Goal: Task Accomplishment & Management: Complete application form

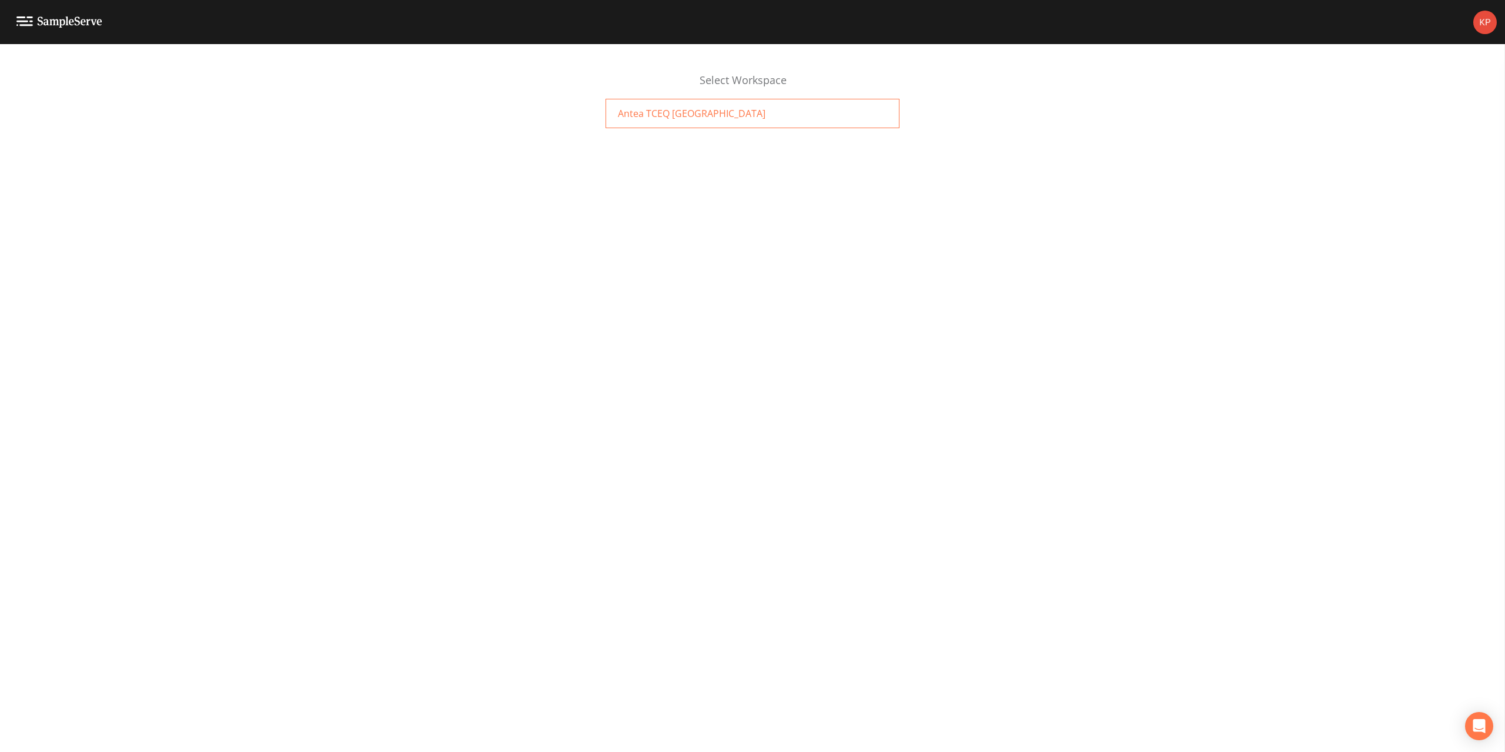
click at [667, 115] on span "Antea TCEQ [GEOGRAPHIC_DATA]" at bounding box center [692, 113] width 148 height 14
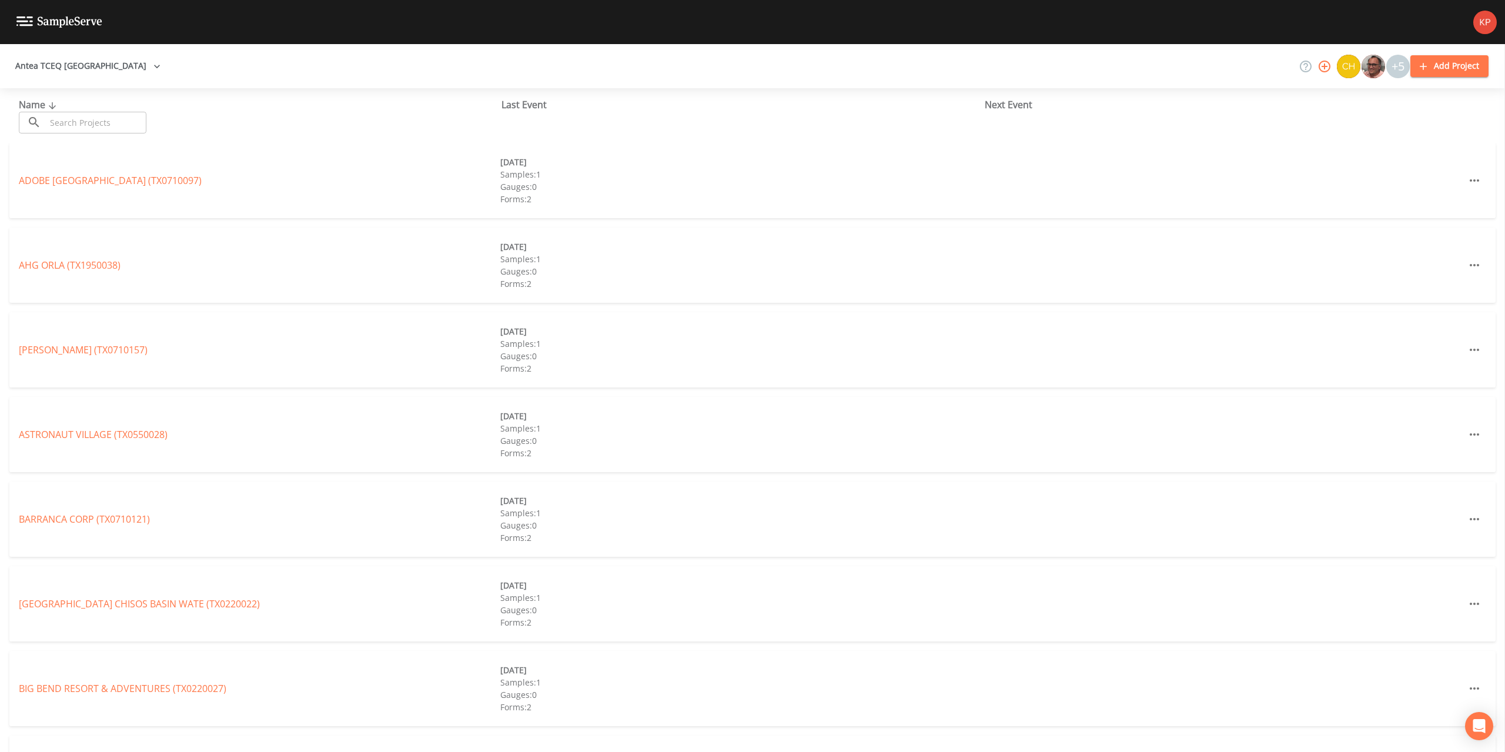
click at [102, 122] on input "text" at bounding box center [96, 123] width 101 height 22
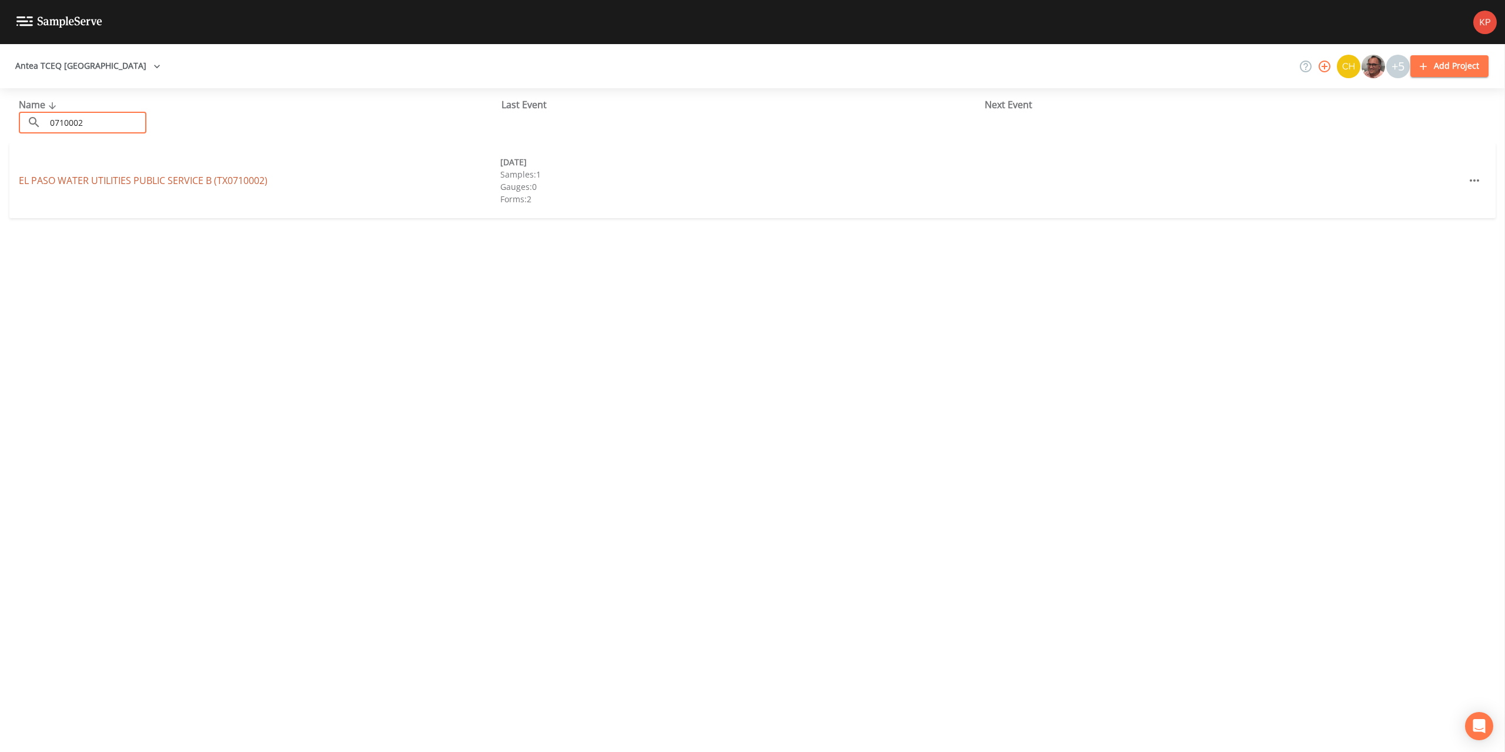
type input "0710002"
click at [116, 181] on link "EL PASO WATER UTILITIES PUBLIC SERVICE B (TX0710002)" at bounding box center [143, 180] width 249 height 13
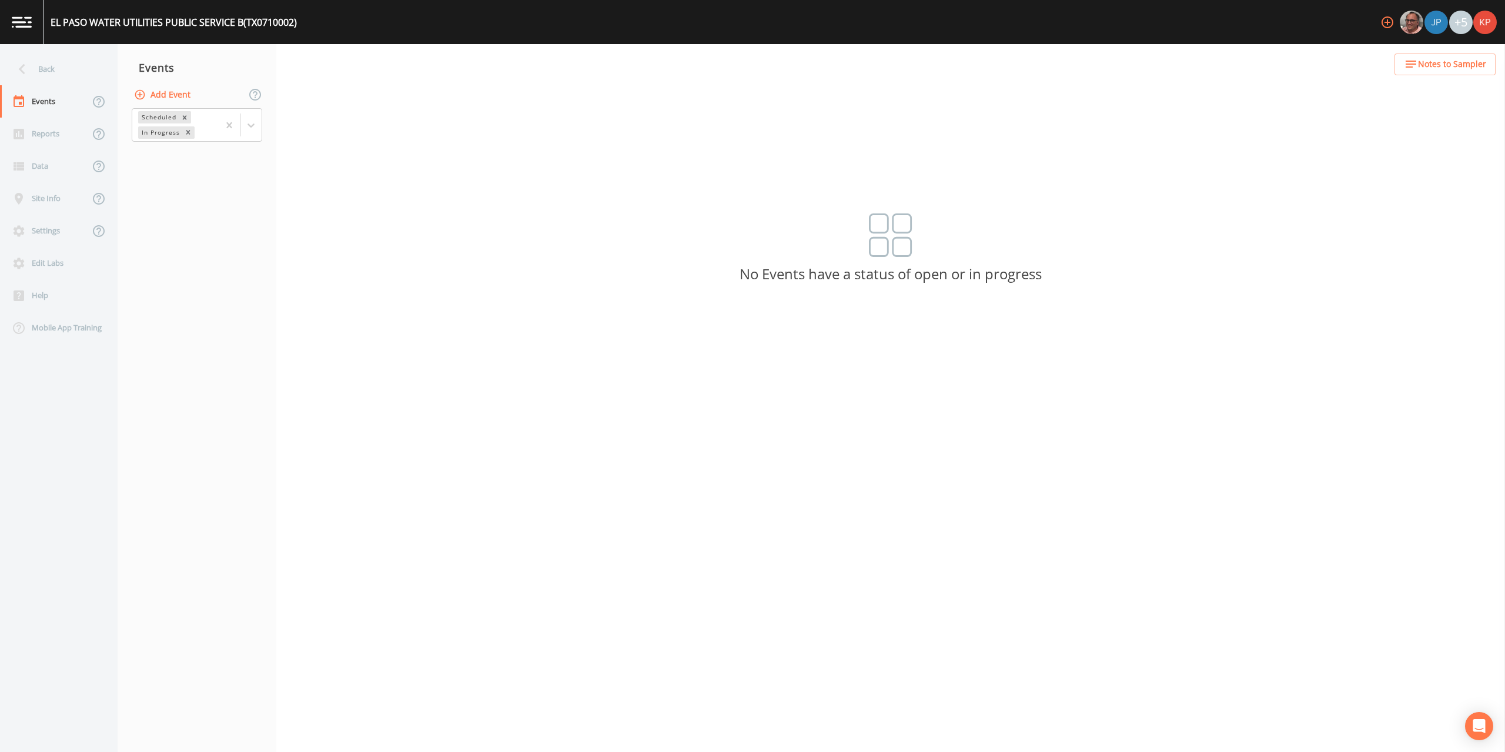
click at [144, 92] on icon "button" at bounding box center [140, 94] width 10 height 10
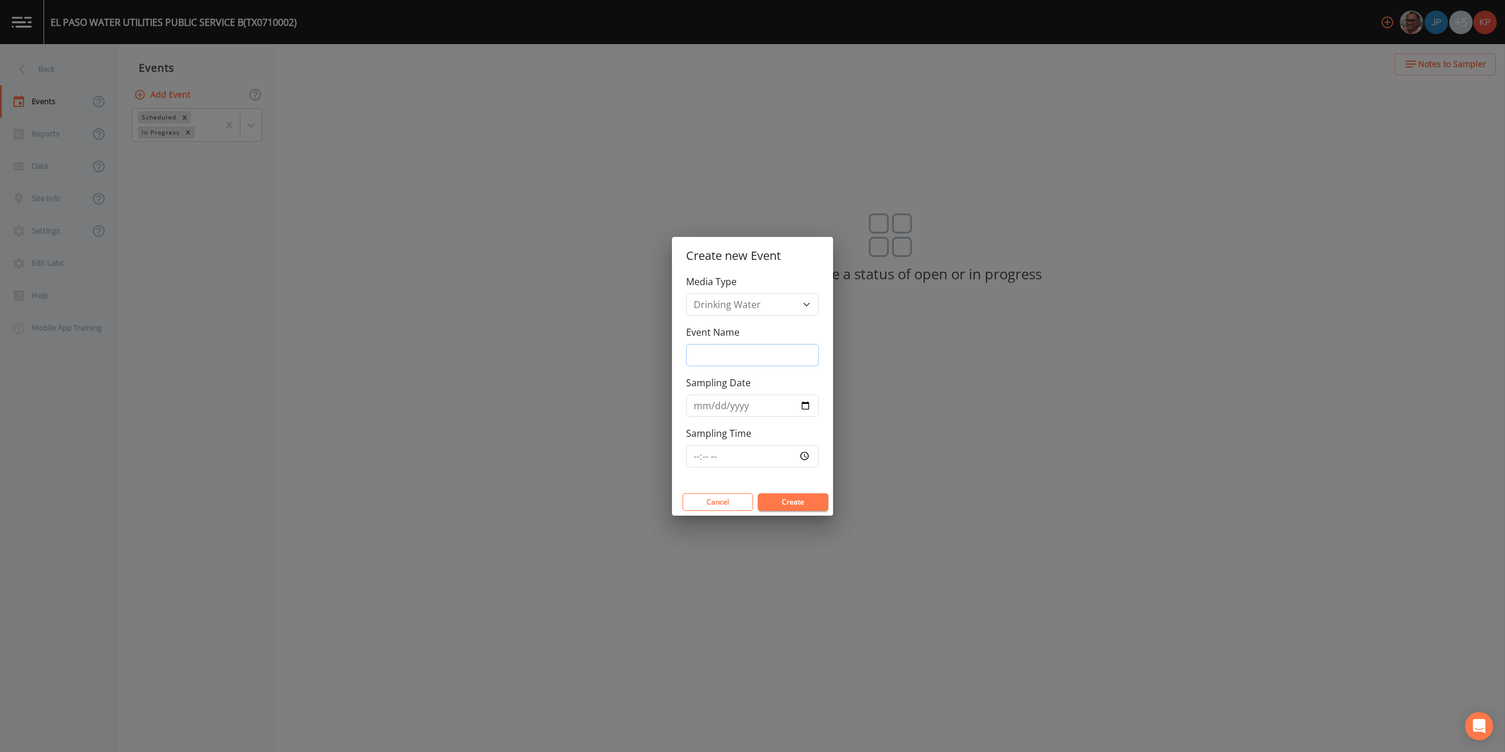
click at [718, 356] on input "Event Name" at bounding box center [752, 355] width 133 height 22
type input "3Q2025"
click at [804, 406] on input "Sampling Date" at bounding box center [752, 406] width 133 height 22
type input "[DATE]"
click at [803, 456] on input "Sampling Time" at bounding box center [752, 456] width 133 height 22
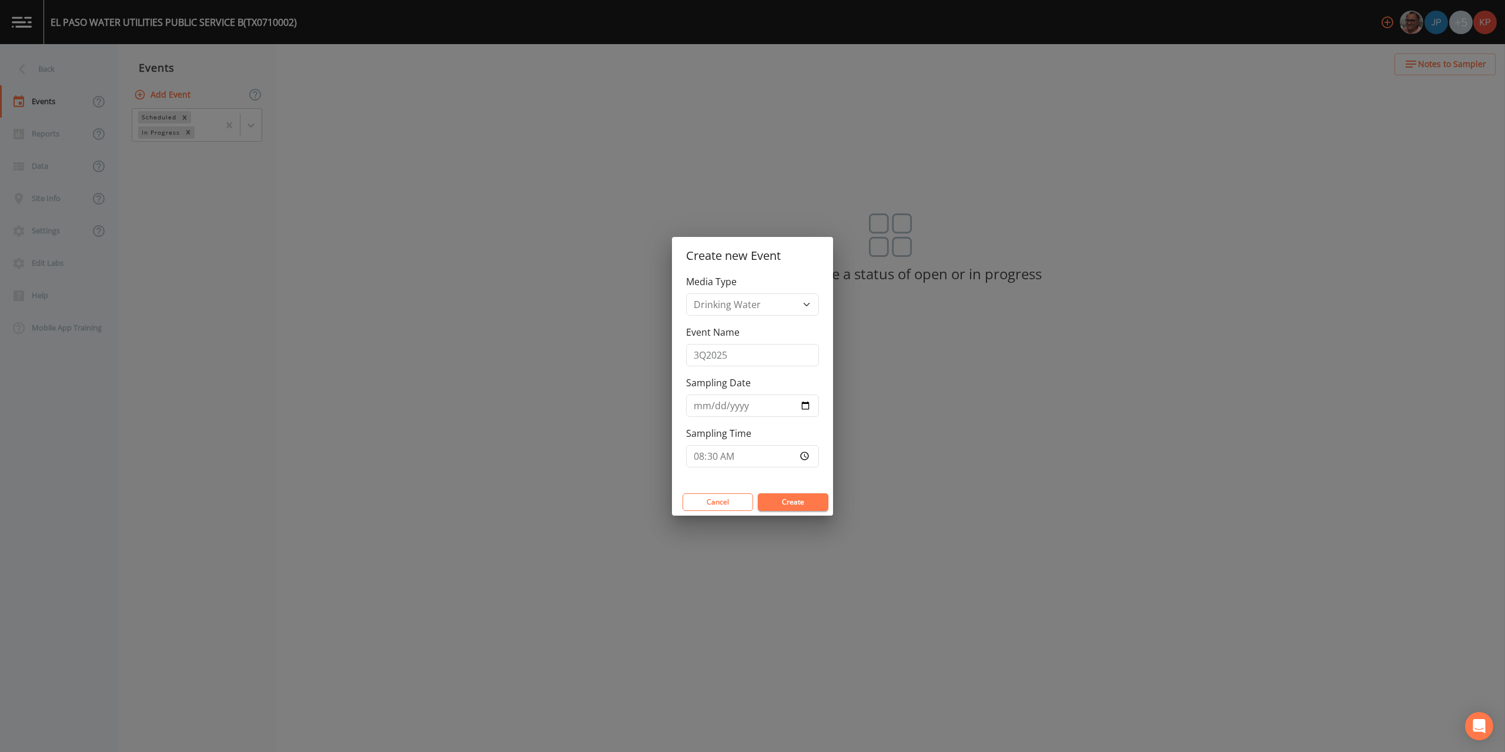
type input "08:30"
click at [795, 500] on button "Create" at bounding box center [793, 502] width 71 height 18
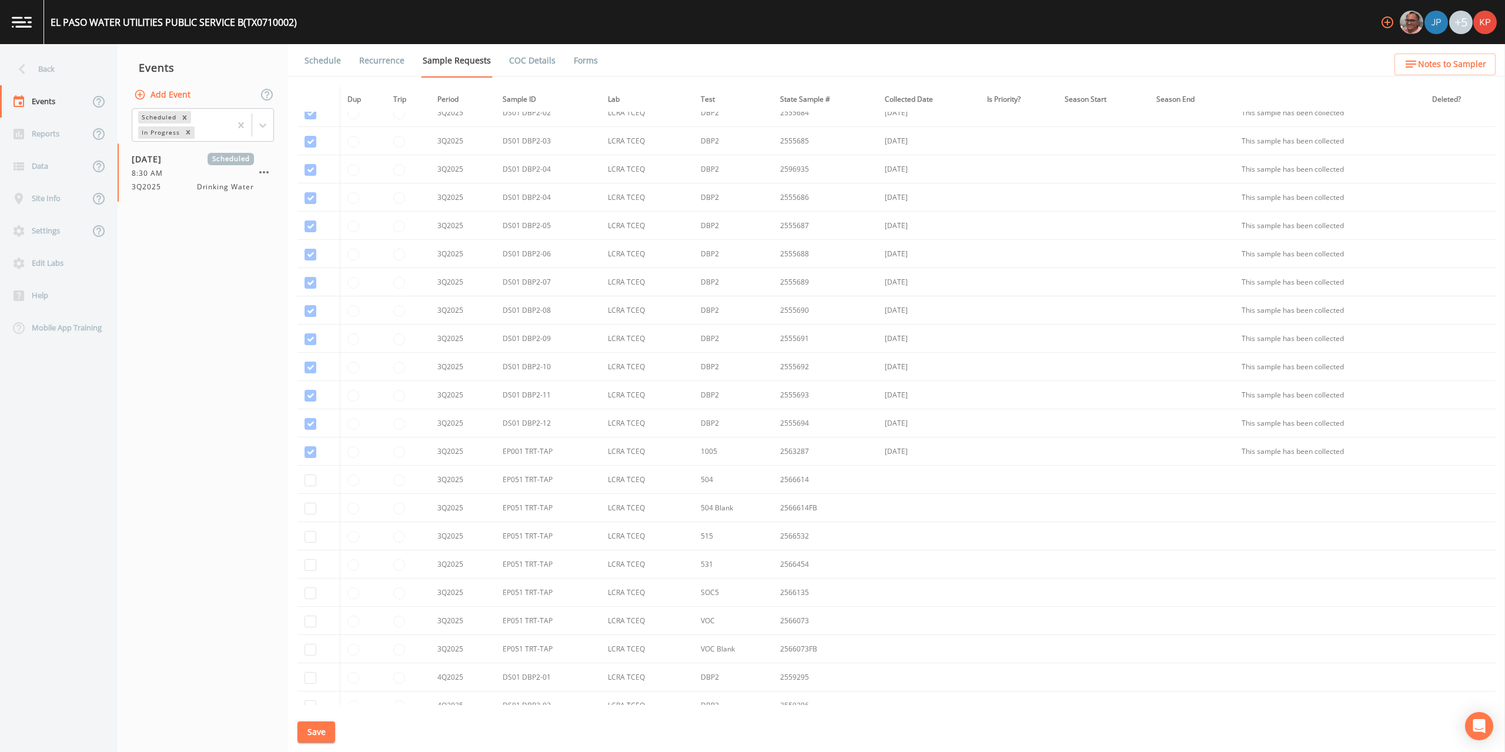
scroll to position [8997, 0]
click at [312, 472] on input "checkbox" at bounding box center [311, 473] width 12 height 12
checkbox input "true"
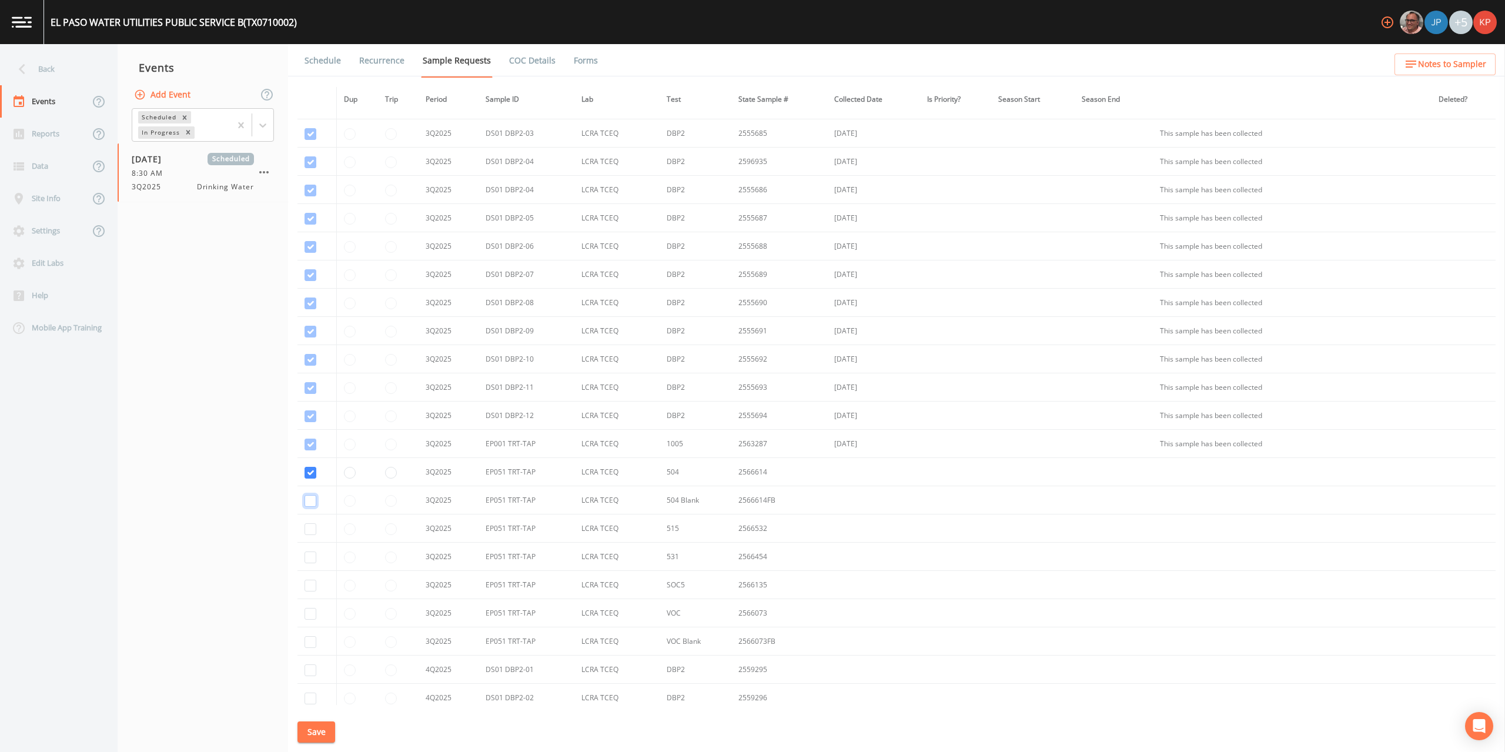
click at [309, 501] on input "checkbox" at bounding box center [311, 501] width 12 height 12
checkbox input "true"
click at [308, 530] on input "checkbox" at bounding box center [311, 529] width 12 height 12
checkbox input "true"
click at [309, 557] on input "checkbox" at bounding box center [311, 558] width 12 height 12
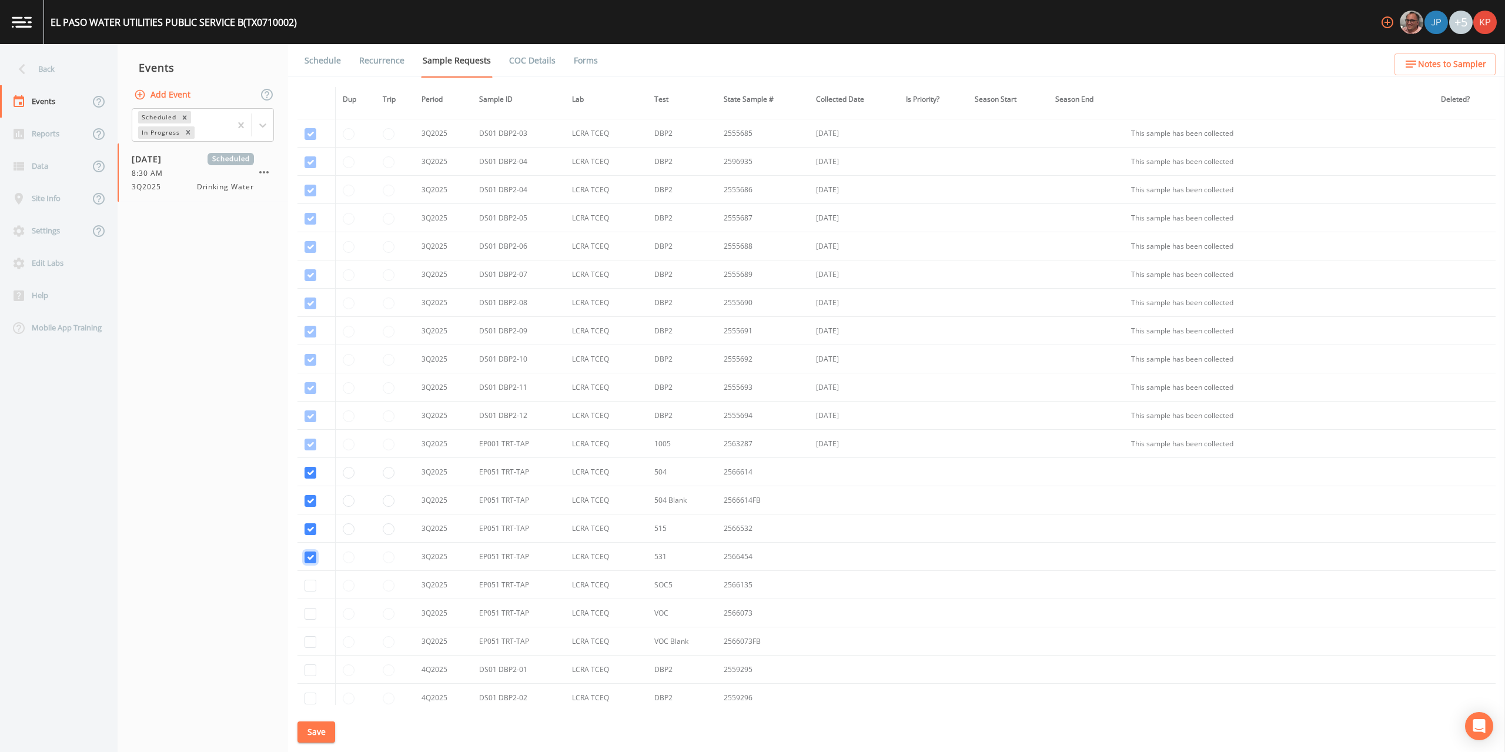
checkbox input "true"
click at [313, 586] on input "checkbox" at bounding box center [311, 586] width 12 height 12
checkbox input "true"
click at [310, 616] on input "checkbox" at bounding box center [311, 614] width 12 height 12
checkbox input "true"
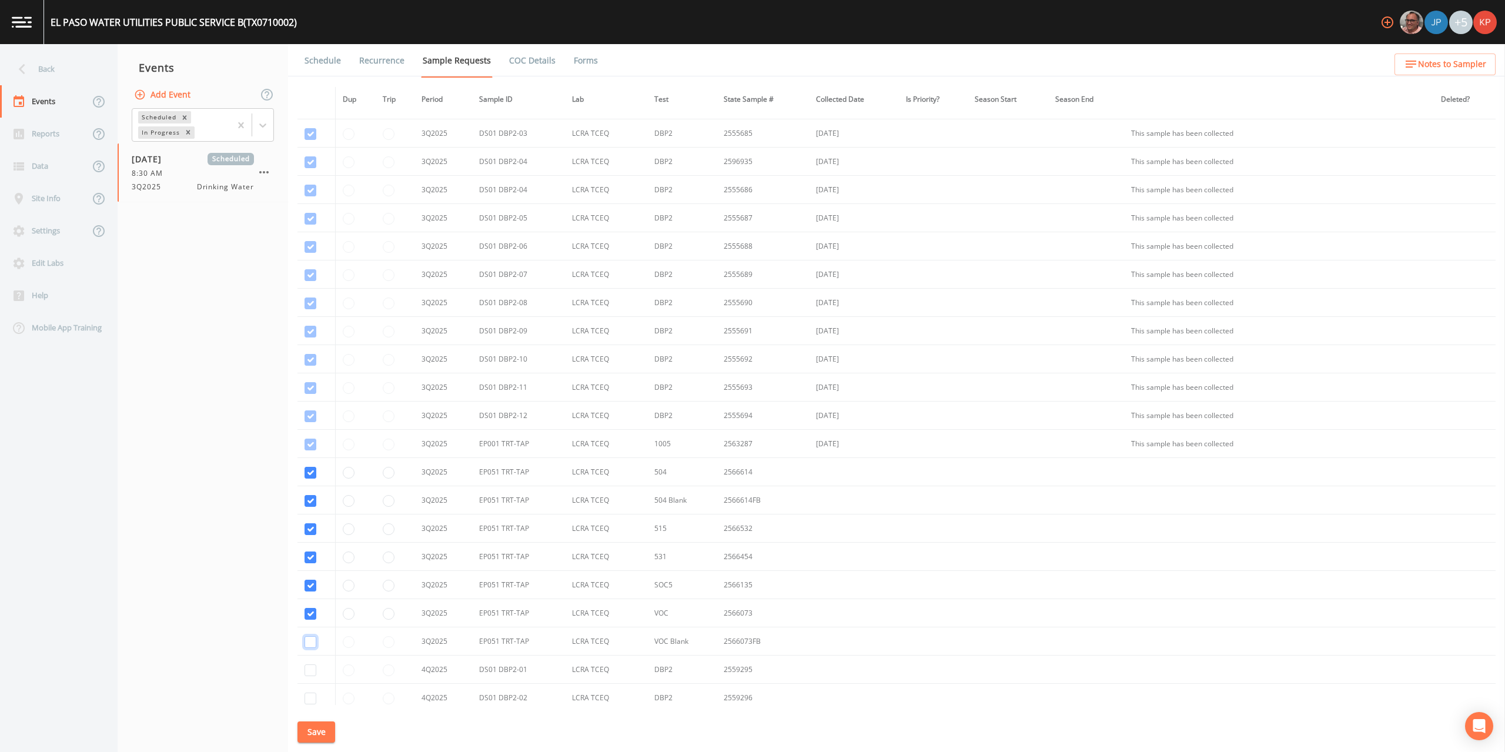
click at [309, 643] on input "checkbox" at bounding box center [311, 642] width 12 height 12
checkbox input "true"
click at [388, 586] on input "radio" at bounding box center [388, 586] width 12 height 12
radio input "true"
click at [321, 734] on button "Save" at bounding box center [317, 733] width 38 height 22
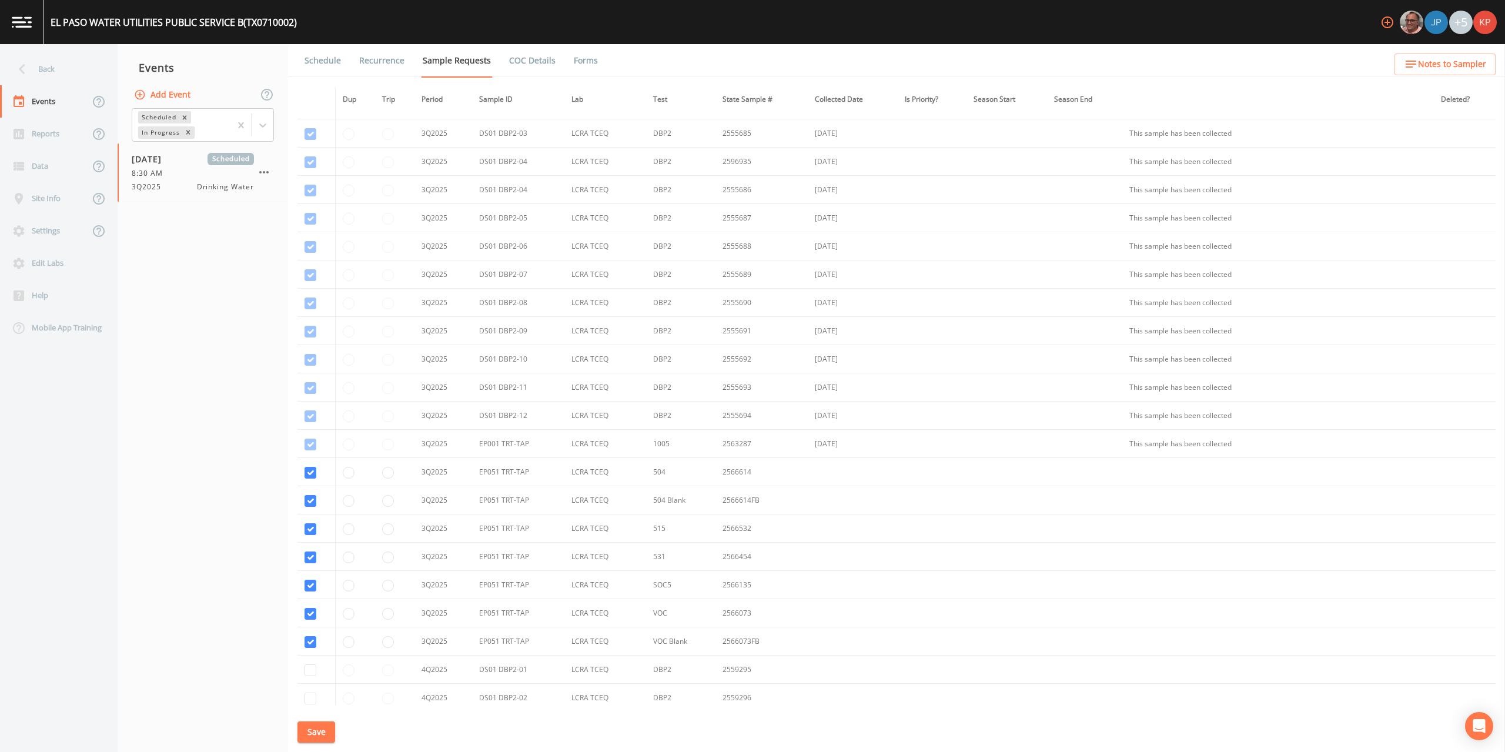
click at [318, 63] on link "Schedule" at bounding box center [323, 60] width 40 height 33
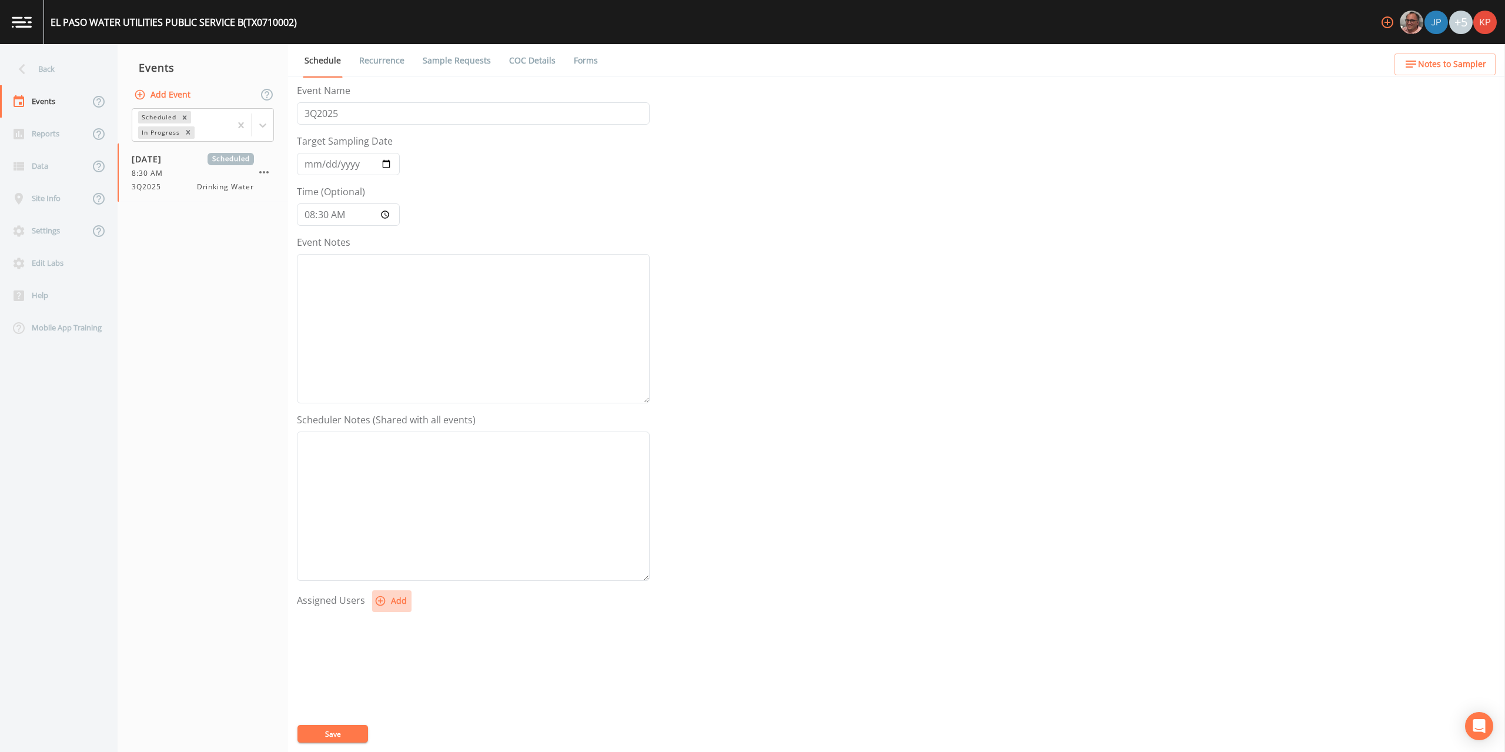
click at [378, 602] on icon "button" at bounding box center [381, 601] width 12 height 12
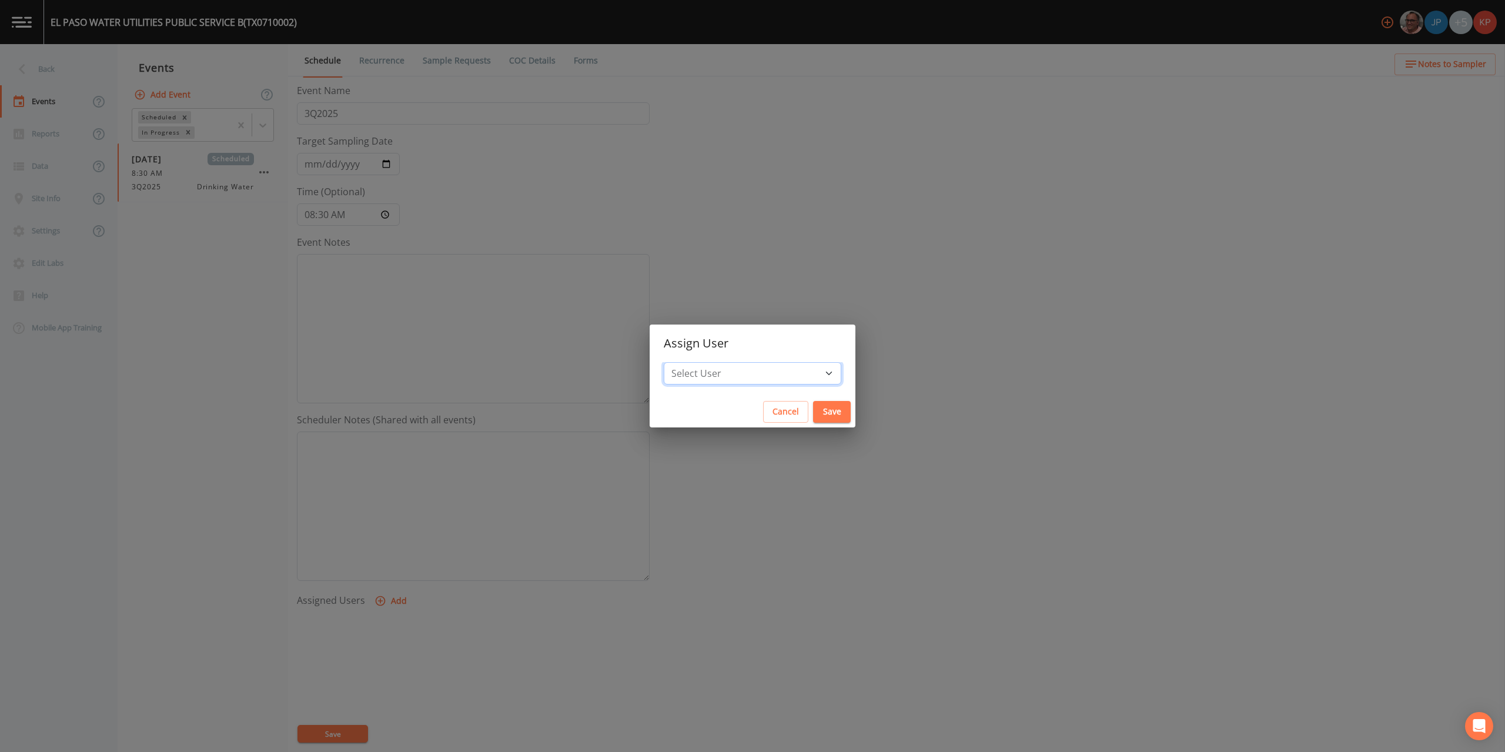
click at [793, 372] on select "Select User [PERSON_NAME] [PERSON_NAME] [PERSON_NAME] [PERSON_NAME] [PERSON_NAM…" at bounding box center [753, 373] width 178 height 22
select select "f7af0aff-814f-4e76-9497-215a20ea6cd2"
click at [701, 362] on select "Select User [PERSON_NAME] [PERSON_NAME] [PERSON_NAME] [PERSON_NAME] [PERSON_NAM…" at bounding box center [753, 373] width 178 height 22
click at [813, 412] on button "Save" at bounding box center [832, 412] width 38 height 22
select select
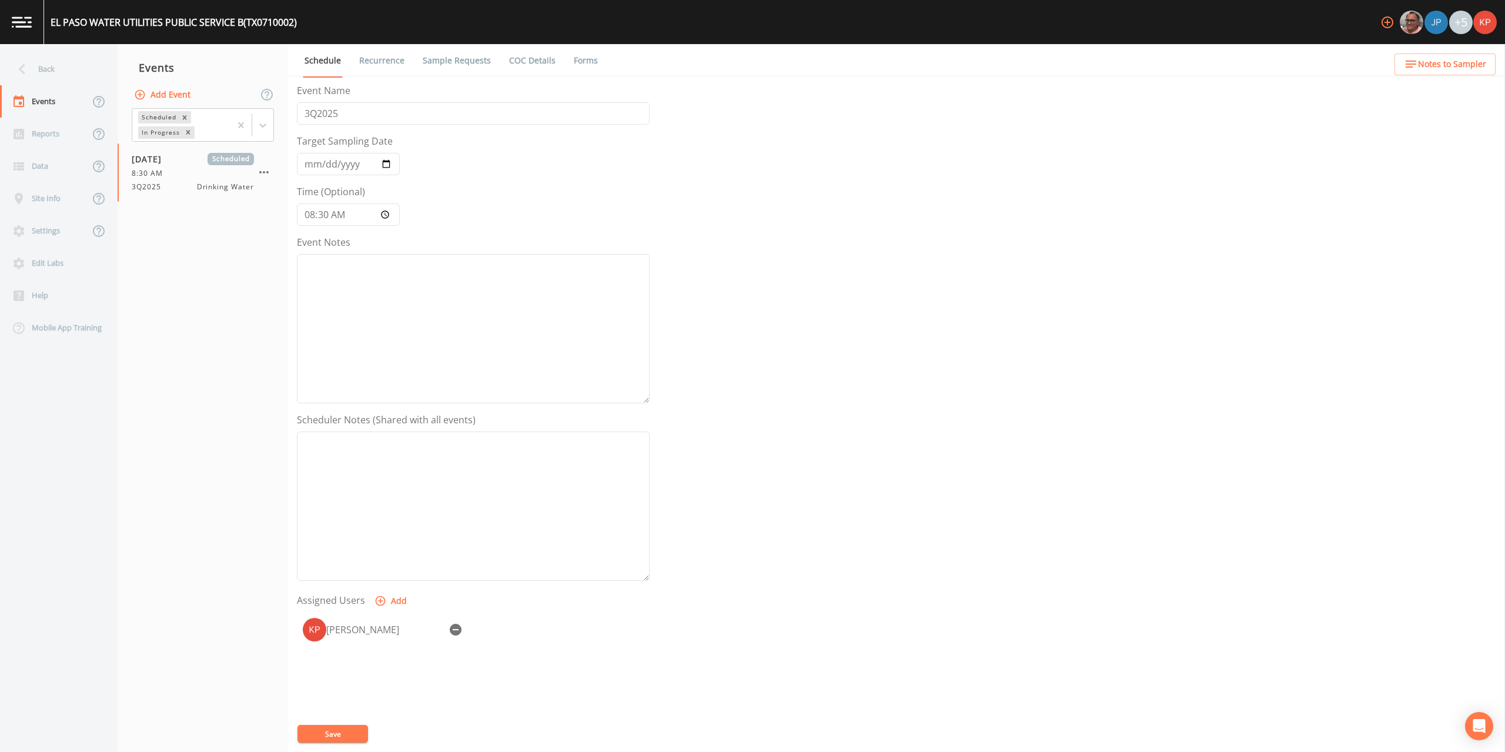
click at [321, 730] on button "Save" at bounding box center [333, 734] width 71 height 18
click at [430, 60] on link "Sample Requests" at bounding box center [457, 60] width 72 height 33
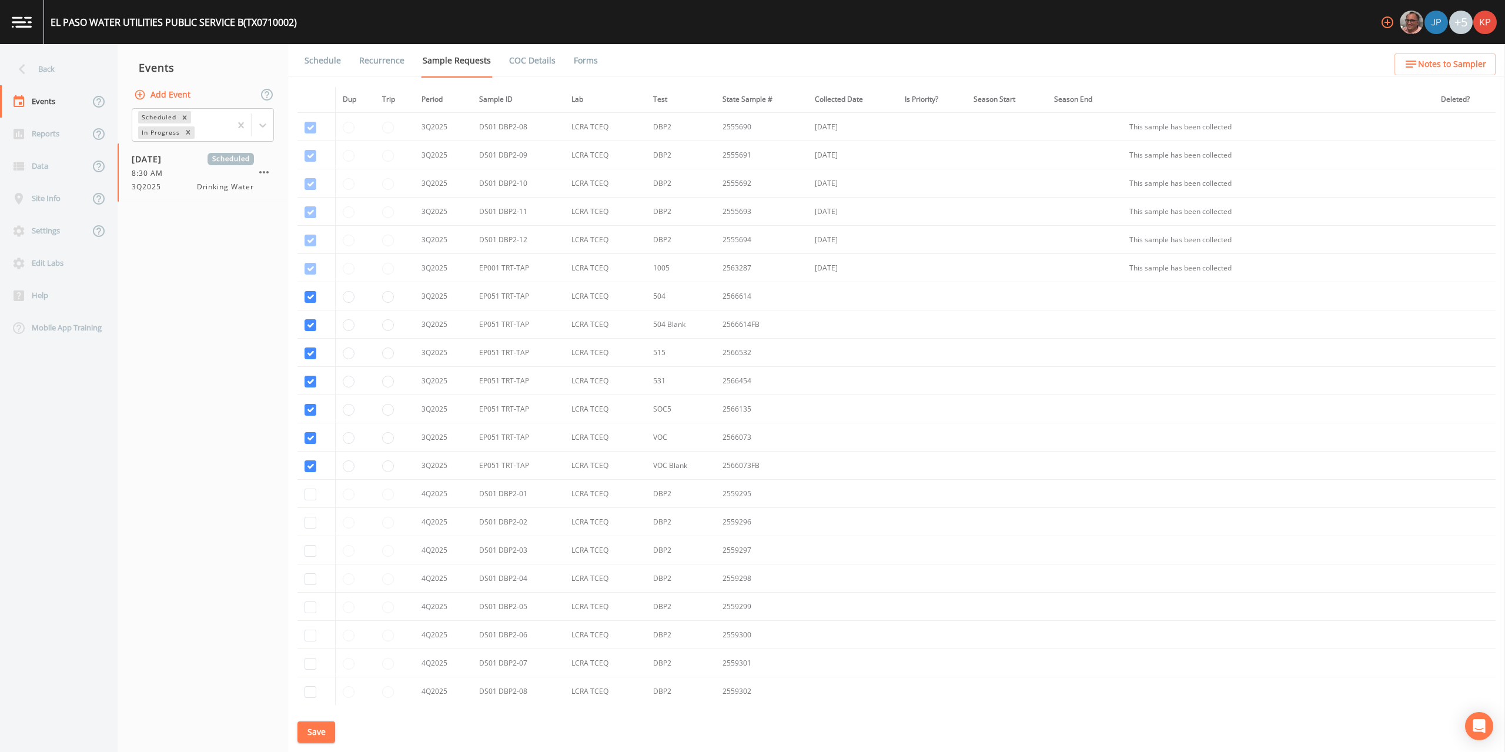
scroll to position [9175, 0]
click at [315, 62] on link "Schedule" at bounding box center [323, 60] width 40 height 33
